Goal: Check status

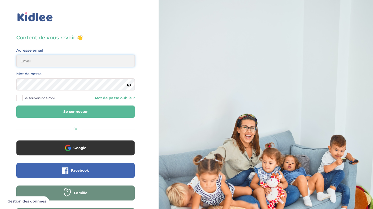
type input "[EMAIL_ADDRESS][DOMAIN_NAME]"
click at [59, 112] on button "Se connecter" at bounding box center [75, 111] width 118 height 12
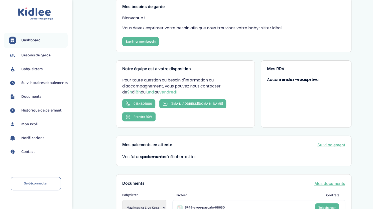
scroll to position [29, 0]
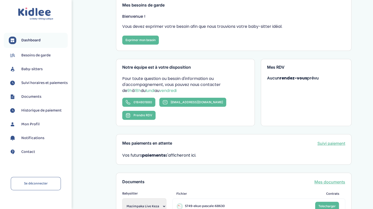
click at [31, 86] on span "Suivi horaires et paiements" at bounding box center [44, 83] width 46 height 6
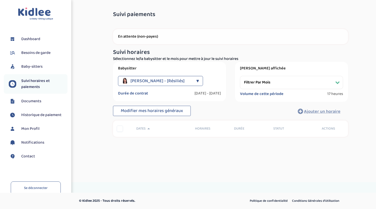
click at [264, 79] on select "Filtrer par mois [DATE] [DATE] [DATE] [DATE] [DATE] [DATE] [DATE] [DATE] [DATE]…" at bounding box center [291, 82] width 103 height 13
click at [240, 76] on select "Filtrer par mois septembre 2024 octobre 2024 novembre 2024 décembre 2024 janvie…" at bounding box center [291, 82] width 103 height 13
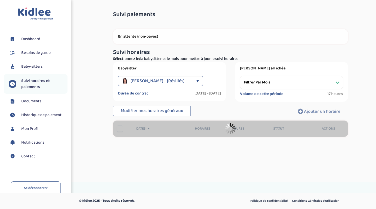
click at [257, 182] on body "Toggle navigation FAQ Ekue Pascale Dashboard Besoins de garde Baby-sitters Suiv…" at bounding box center [188, 104] width 376 height 209
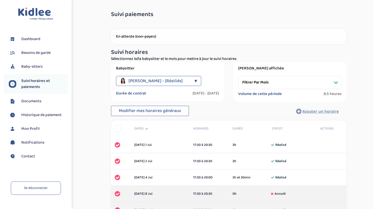
click at [283, 81] on select "Filtrer par mois septembre 2024 octobre 2024 novembre 2024 décembre 2024 janvie…" at bounding box center [289, 82] width 103 height 13
select select "juin 2025"
click at [238, 76] on select "Filtrer par mois septembre 2024 octobre 2024 novembre 2024 décembre 2024 janvie…" at bounding box center [289, 82] width 103 height 13
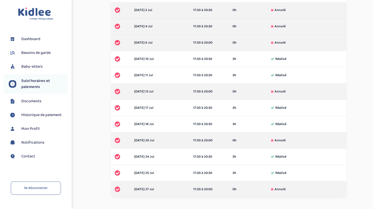
scroll to position [168, 0]
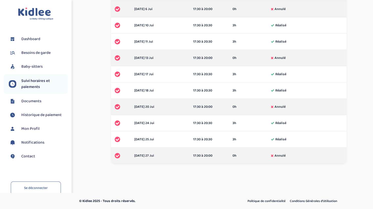
click at [33, 83] on span "Suivi horaires et paiements" at bounding box center [44, 84] width 46 height 12
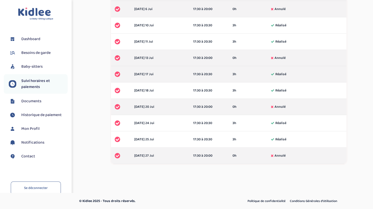
scroll to position [12, 0]
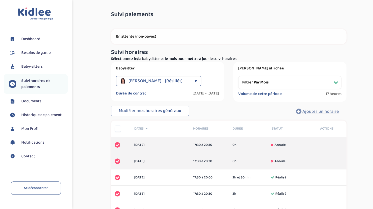
click at [252, 83] on select "Filtrer par mois [DATE] [DATE] [DATE] [DATE] [DATE] [DATE] [DATE] [DATE] [DATE]…" at bounding box center [289, 82] width 103 height 13
select select "[DATE]"
click at [238, 76] on select "Filtrer par mois [DATE] [DATE] [DATE] [DATE] [DATE] [DATE] [DATE] [DATE] [DATE]…" at bounding box center [289, 82] width 103 height 13
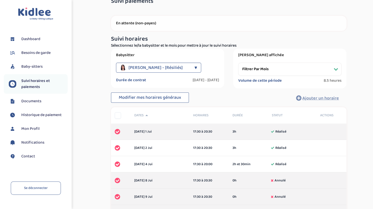
scroll to position [12, 0]
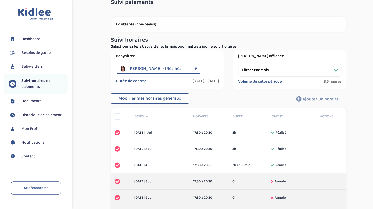
click at [47, 112] on span "Historique de paiement" at bounding box center [41, 115] width 40 height 6
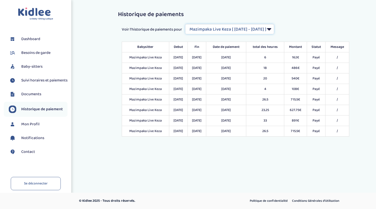
click at [274, 30] on select "Filtrer par Contrat Mazimpaka Live Keza [ 2023-09-12 - 2024-07-31 ] HUANG Célin…" at bounding box center [229, 29] width 89 height 10
select select "1656"
click at [186, 24] on select "Filtrer par Contrat Mazimpaka Live Keza [ 2023-09-12 - 2024-07-31 ] HUANG Célin…" at bounding box center [229, 29] width 89 height 10
